Goal: Task Accomplishment & Management: Use online tool/utility

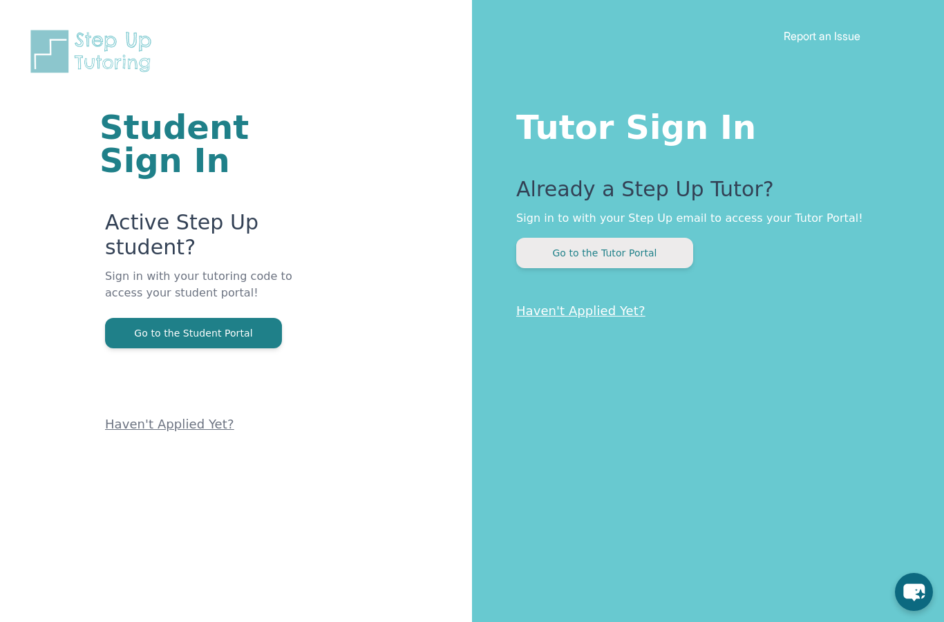
click at [643, 261] on button "Go to the Tutor Portal" at bounding box center [604, 253] width 177 height 30
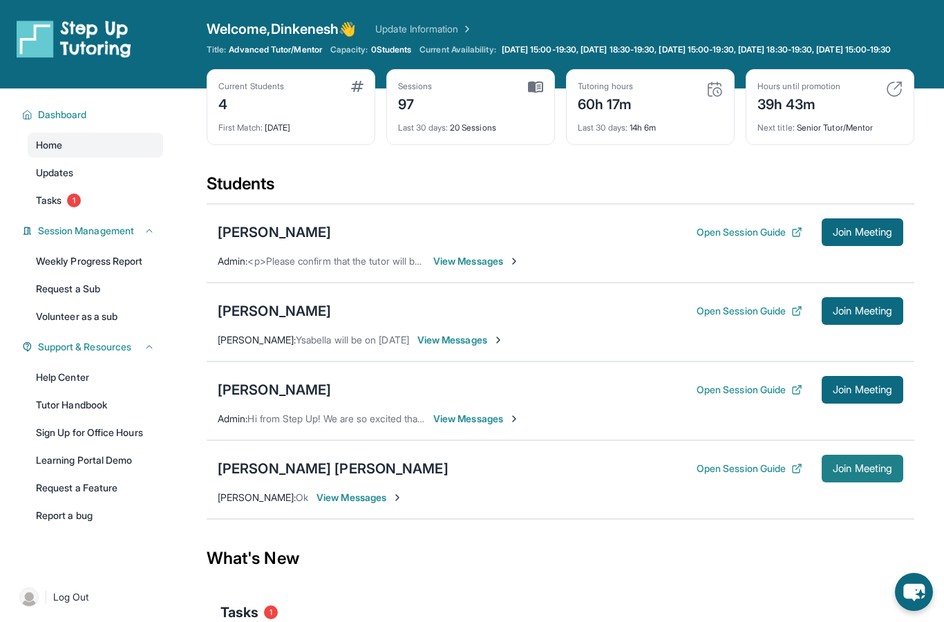
click at [880, 473] on span "Join Meeting" at bounding box center [862, 468] width 59 height 8
